Goal: Information Seeking & Learning: Learn about a topic

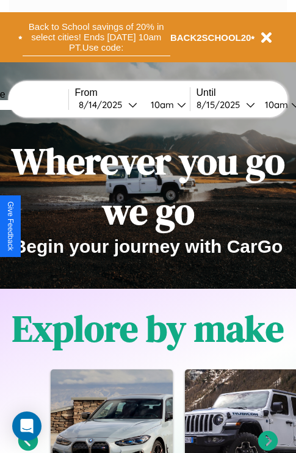
click at [96, 37] on button "Back to School savings of 20% in select cities! Ends [DATE] 10am PT. Use code:" at bounding box center [97, 37] width 148 height 38
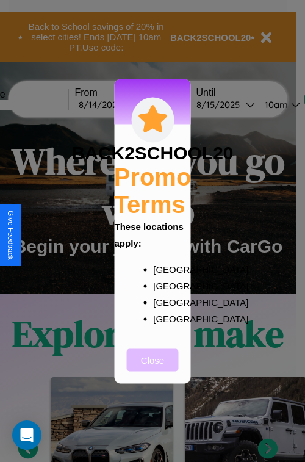
click at [153, 368] on button "Close" at bounding box center [153, 360] width 52 height 23
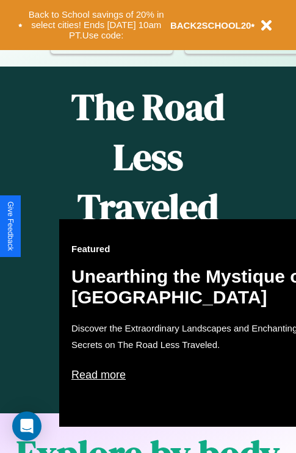
scroll to position [499, 0]
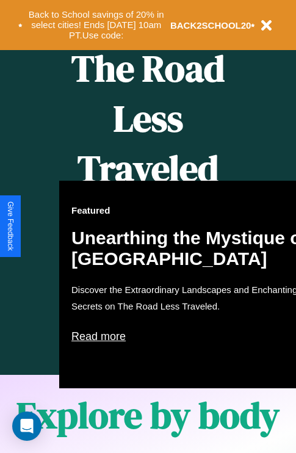
click at [148, 227] on div "Featured Unearthing the Mystique of [GEOGRAPHIC_DATA] Discover the Extraordinar…" at bounding box center [193, 285] width 269 height 208
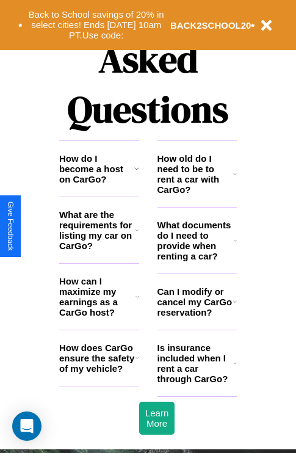
scroll to position [1480, 0]
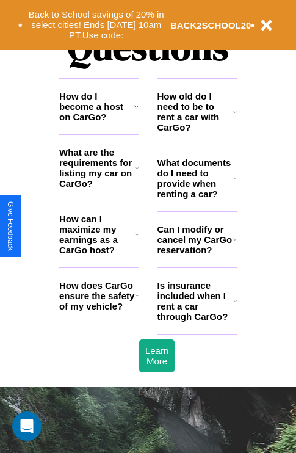
click at [235, 244] on icon at bounding box center [235, 240] width 4 height 10
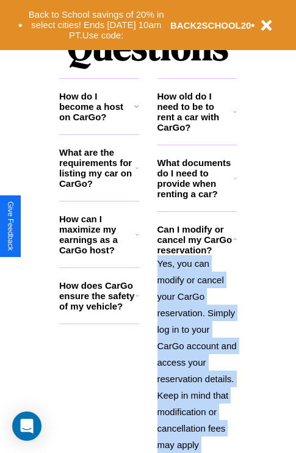
scroll to position [1600, 0]
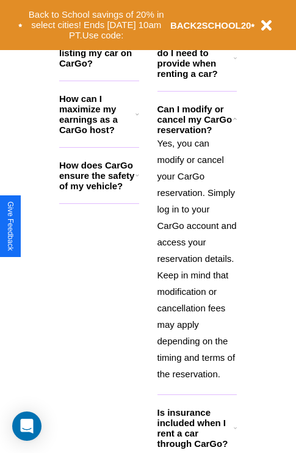
click at [235, 433] on icon at bounding box center [235, 428] width 3 height 10
click at [137, 119] on icon at bounding box center [138, 114] width 4 height 10
